Goal: Task Accomplishment & Management: Manage account settings

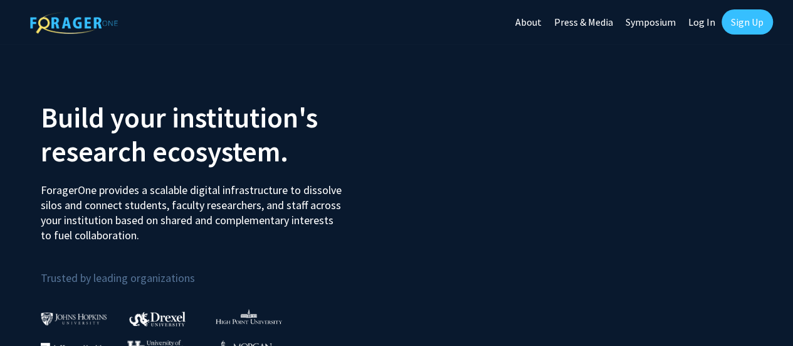
click at [748, 16] on link "Sign Up" at bounding box center [747, 21] width 51 height 25
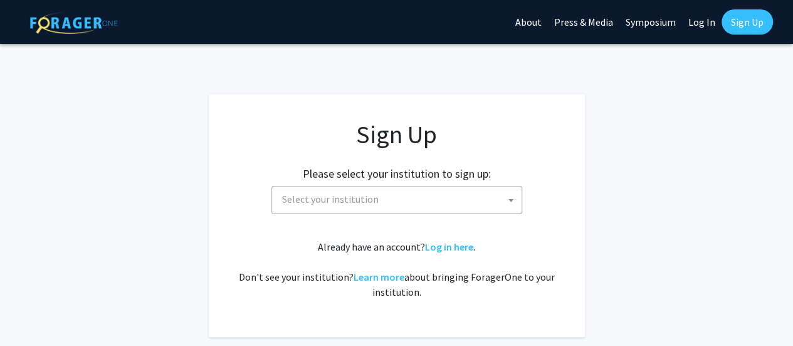
click at [510, 199] on b at bounding box center [511, 200] width 5 height 3
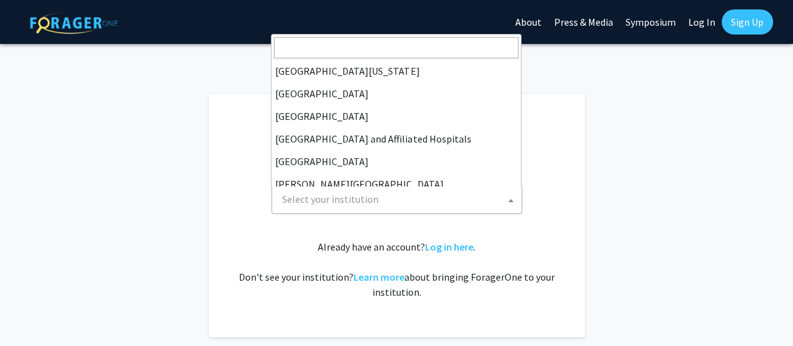
scroll to position [144, 0]
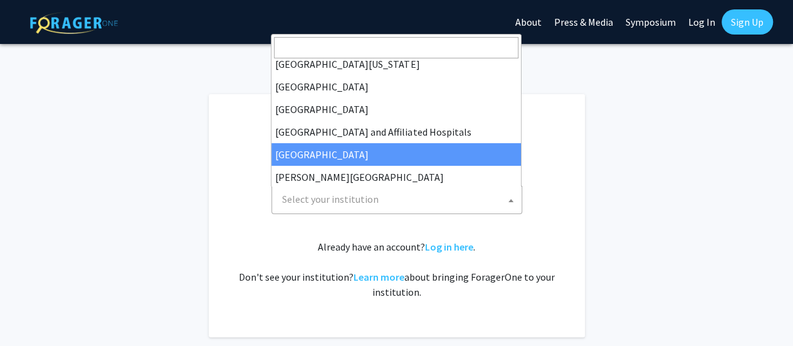
select select "2"
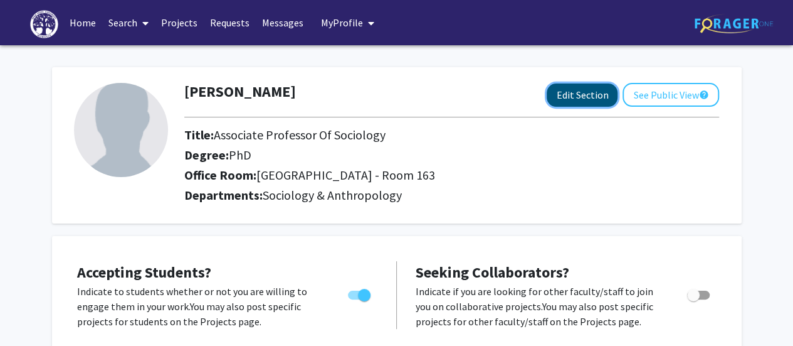
click at [589, 88] on button "Edit Section" at bounding box center [582, 94] width 71 height 23
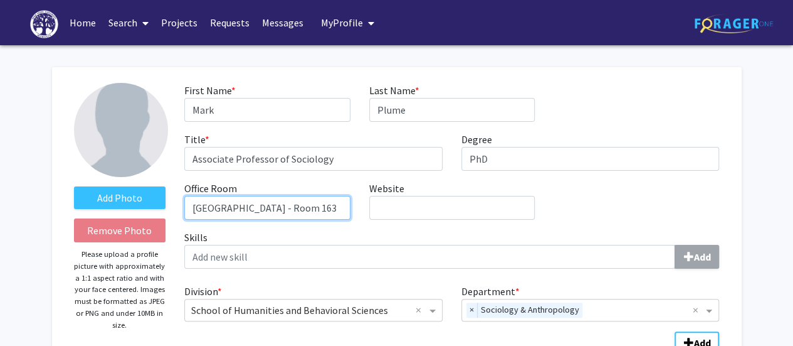
scroll to position [0, 8]
drag, startPoint x: 191, startPoint y: 207, endPoint x: 363, endPoint y: 211, distance: 172.5
click at [364, 208] on div "First Name * required [PERSON_NAME] Last Name * required Plume Title * required…" at bounding box center [452, 156] width 554 height 147
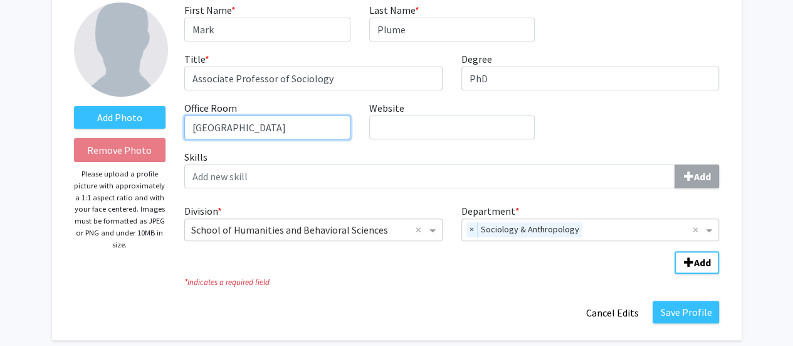
scroll to position [188, 0]
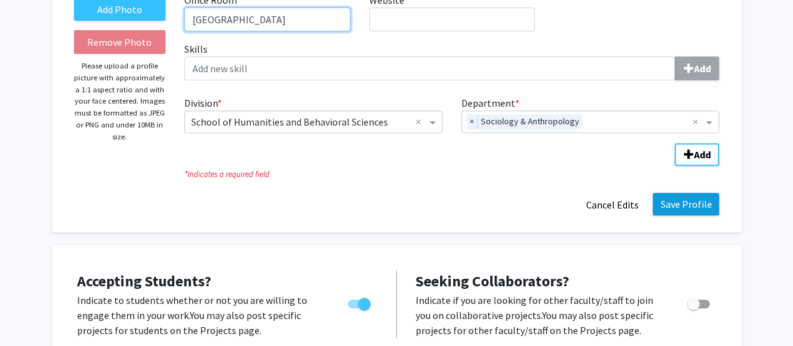
type input "[GEOGRAPHIC_DATA]"
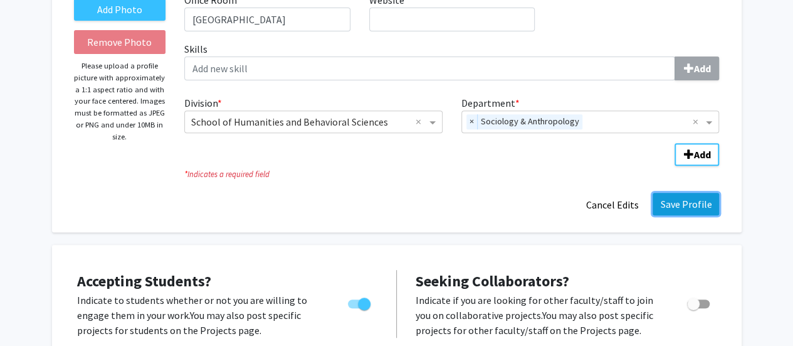
click at [692, 203] on button "Save Profile" at bounding box center [686, 204] width 66 height 23
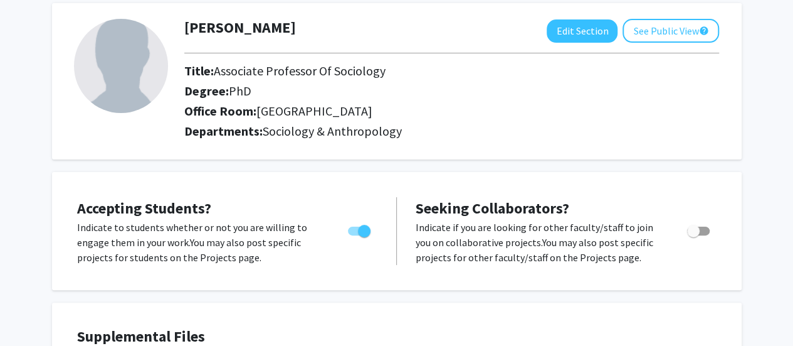
scroll to position [125, 0]
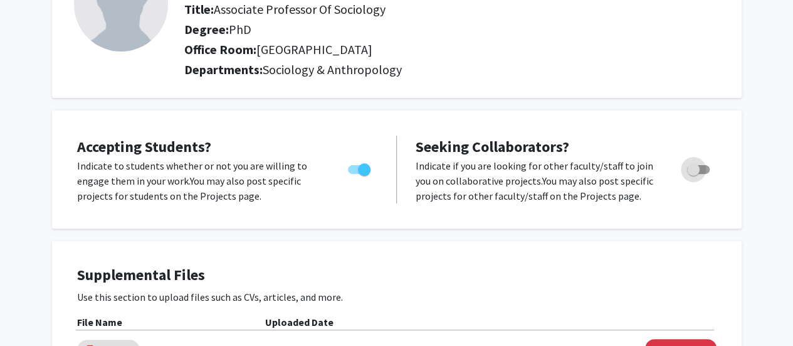
click at [691, 172] on span "Toggle" at bounding box center [693, 169] width 13 height 13
click at [693, 174] on input "Toggle" at bounding box center [693, 174] width 1 height 1
checkbox input "true"
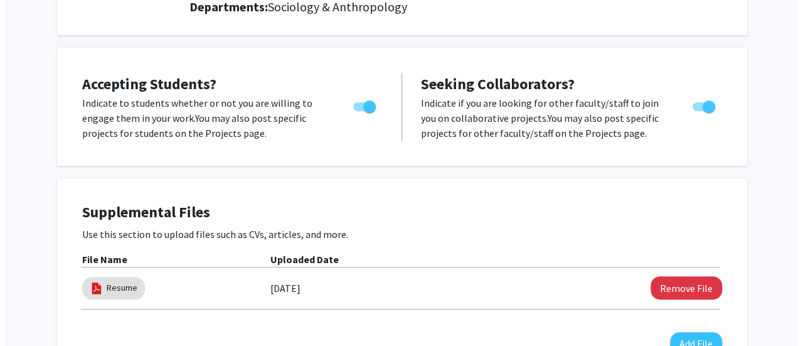
scroll to position [251, 0]
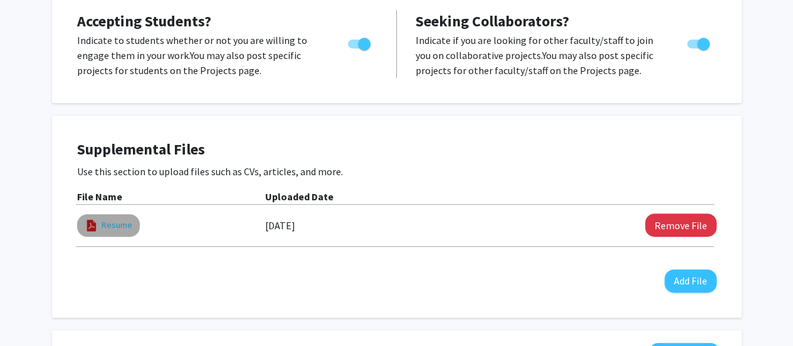
click at [117, 221] on link "Resume" at bounding box center [117, 224] width 31 height 13
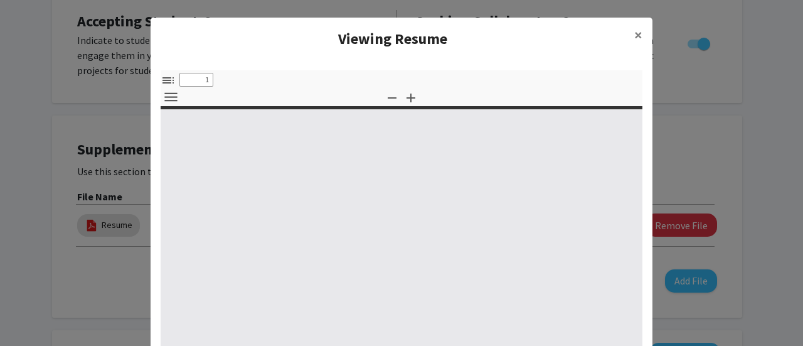
select select "custom"
type input "0"
select select "custom"
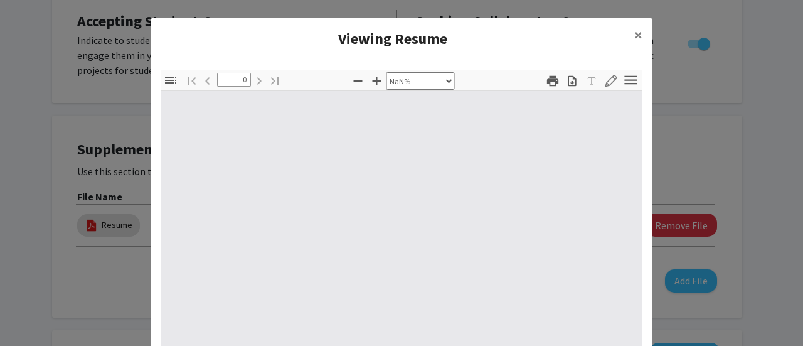
type input "1"
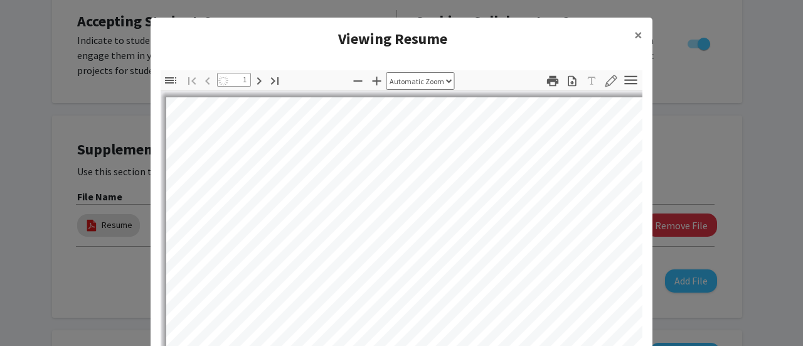
select select "auto"
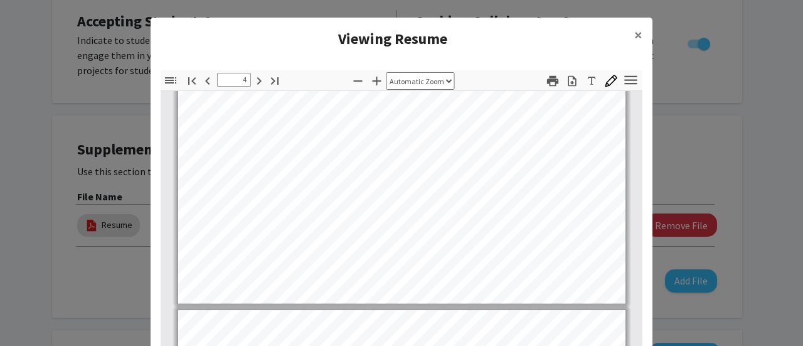
scroll to position [2132, 0]
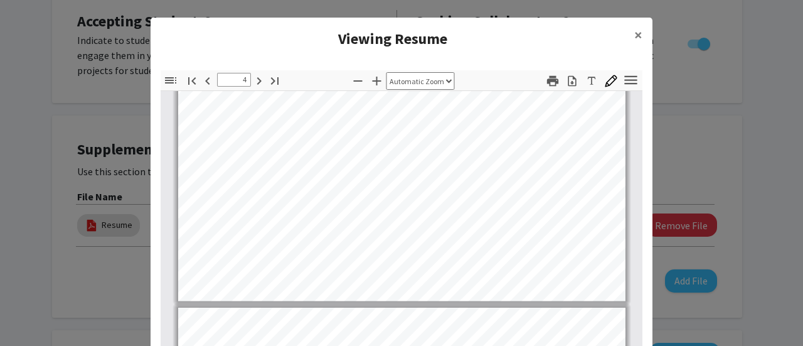
type input "5"
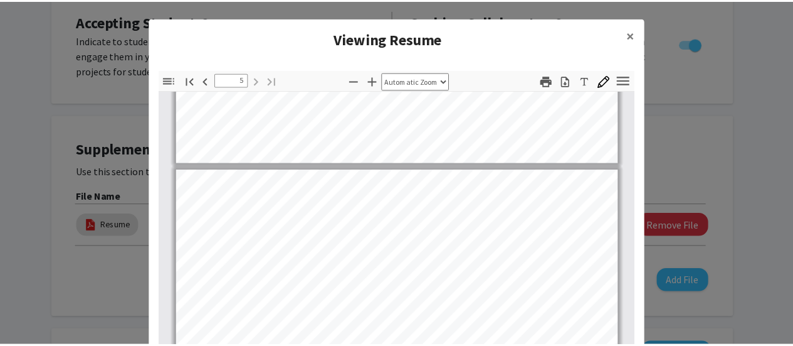
scroll to position [2320, 0]
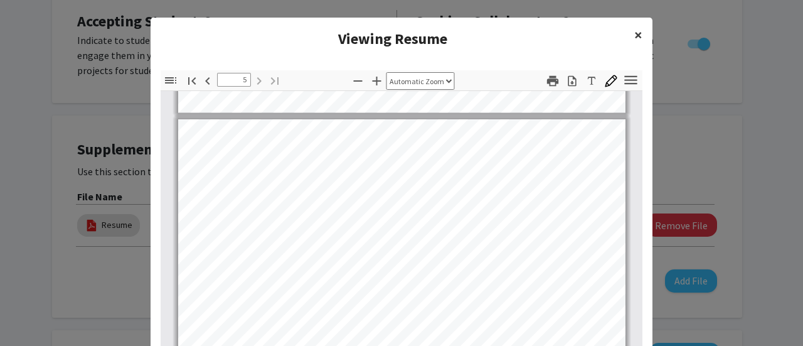
click at [634, 33] on span "×" at bounding box center [638, 34] width 8 height 19
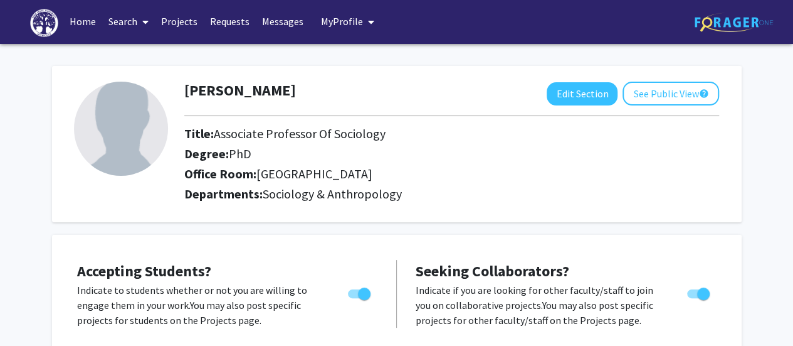
scroll to position [0, 0]
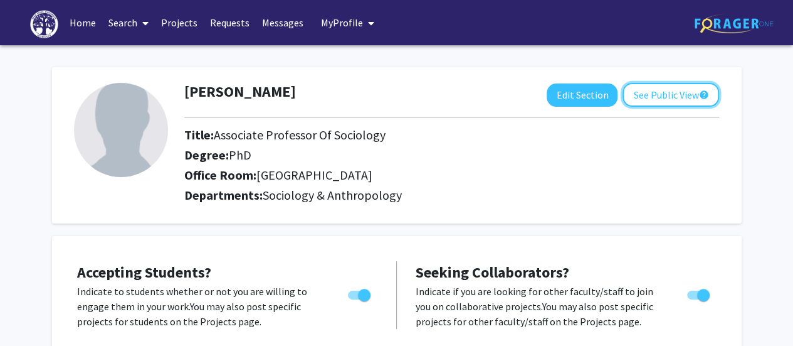
click at [665, 94] on button "See Public View help" at bounding box center [671, 95] width 97 height 24
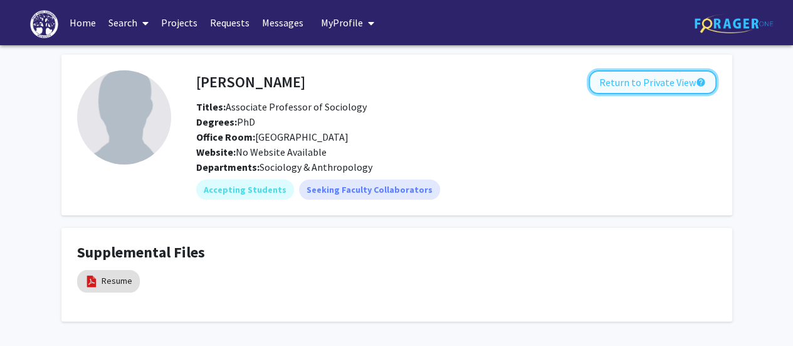
click at [626, 77] on button "Return to Private View help" at bounding box center [653, 82] width 128 height 24
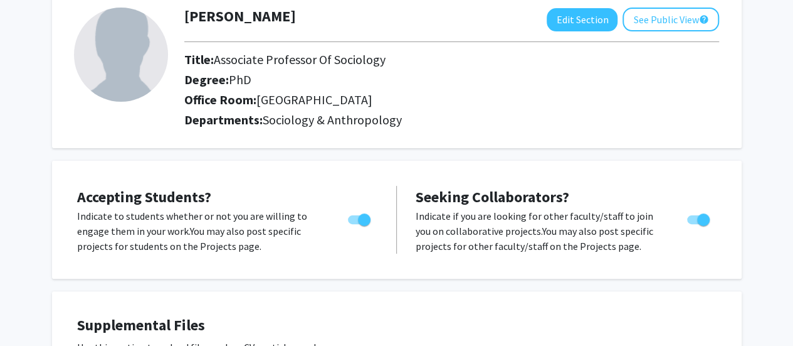
scroll to position [251, 0]
